Goal: Task Accomplishment & Management: Use online tool/utility

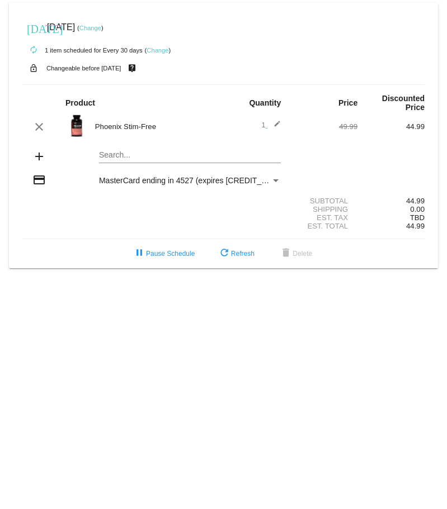
click at [139, 148] on div "Search..." at bounding box center [190, 152] width 182 height 22
drag, startPoint x: 138, startPoint y: 157, endPoint x: 53, endPoint y: 152, distance: 85.1
click at [53, 152] on div "add slumber Search..." at bounding box center [223, 157] width 402 height 32
type input "s"
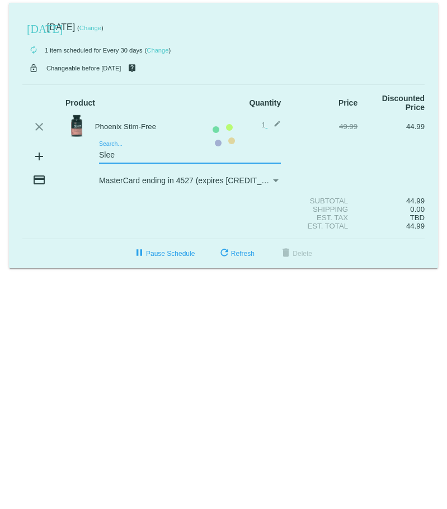
type input "Sleep"
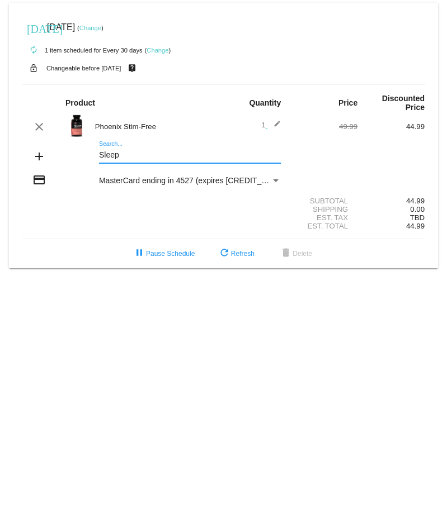
drag, startPoint x: 119, startPoint y: 152, endPoint x: 95, endPoint y: 154, distance: 24.1
click at [95, 154] on div "Sleep Search..." at bounding box center [189, 157] width 201 height 32
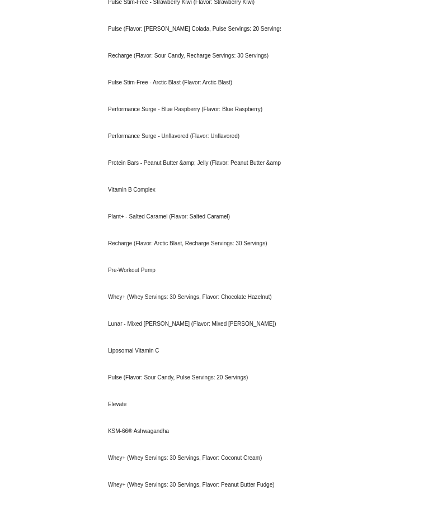
scroll to position [2124, 0]
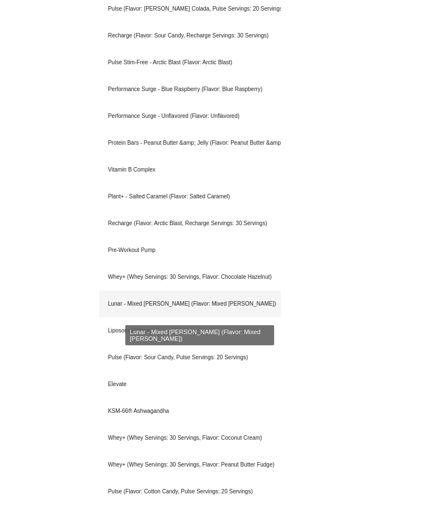
click at [181, 298] on div "Lunar - Mixed [PERSON_NAME] (Flavor: Mixed [PERSON_NAME])" at bounding box center [190, 304] width 182 height 27
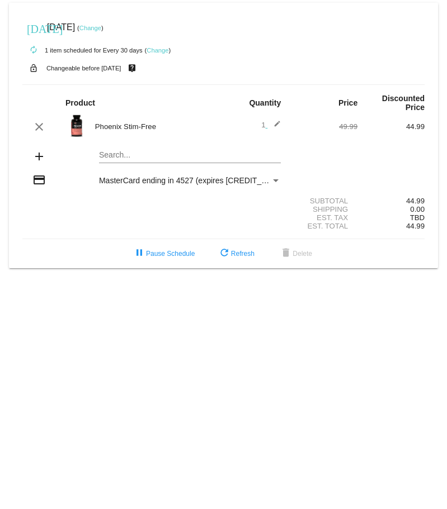
click at [108, 156] on mat-card "today Aug 27 2025 ( Change ) autorenew 1 item scheduled for Every 30 days ( Cha…" at bounding box center [223, 136] width 429 height 266
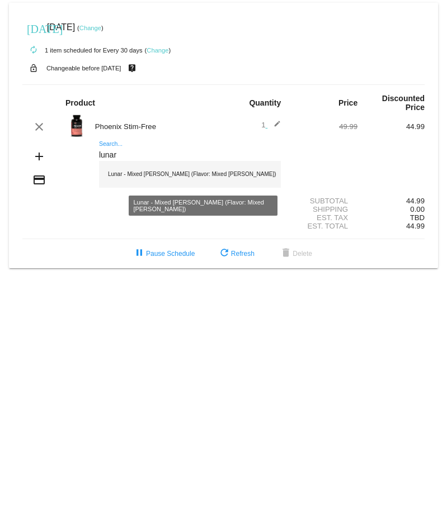
type input "lunar"
click at [131, 174] on div "Lunar - Mixed [PERSON_NAME] (Flavor: Mixed [PERSON_NAME])" at bounding box center [190, 174] width 182 height 27
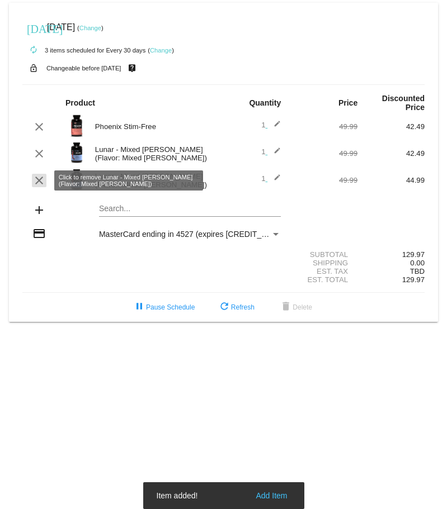
click at [35, 180] on mat-icon "clear" at bounding box center [38, 180] width 13 height 13
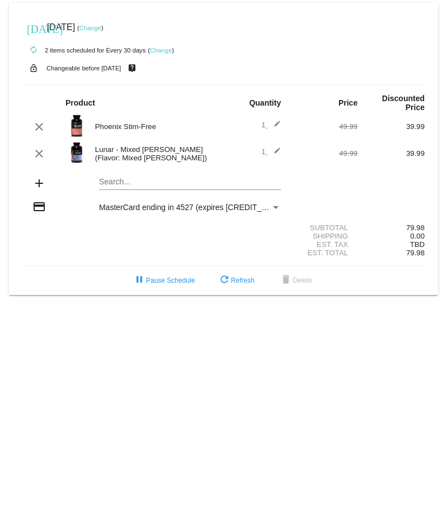
click at [340, 328] on body "today Aug 27 2025 ( Change ) autorenew 2 items scheduled for Every 30 days ( Ch…" at bounding box center [223, 254] width 447 height 509
click at [246, 273] on button "refresh Refresh" at bounding box center [235, 281] width 55 height 20
